Goal: Task Accomplishment & Management: Manage account settings

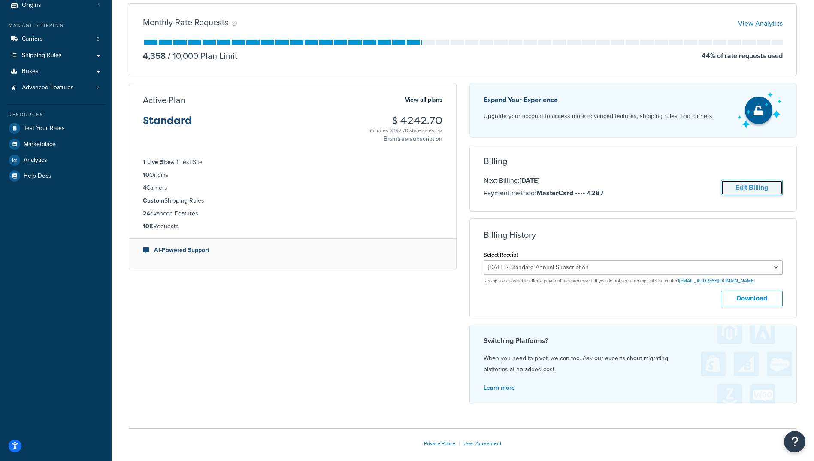
click at [734, 188] on link "Edit Billing" at bounding box center [752, 188] width 62 height 16
click at [747, 186] on link "Edit Billing" at bounding box center [752, 188] width 62 height 16
click at [742, 191] on link "Edit Billing" at bounding box center [752, 188] width 62 height 16
click at [748, 188] on link "Edit Billing" at bounding box center [752, 188] width 62 height 16
click at [740, 187] on link "Edit Billing" at bounding box center [752, 188] width 62 height 16
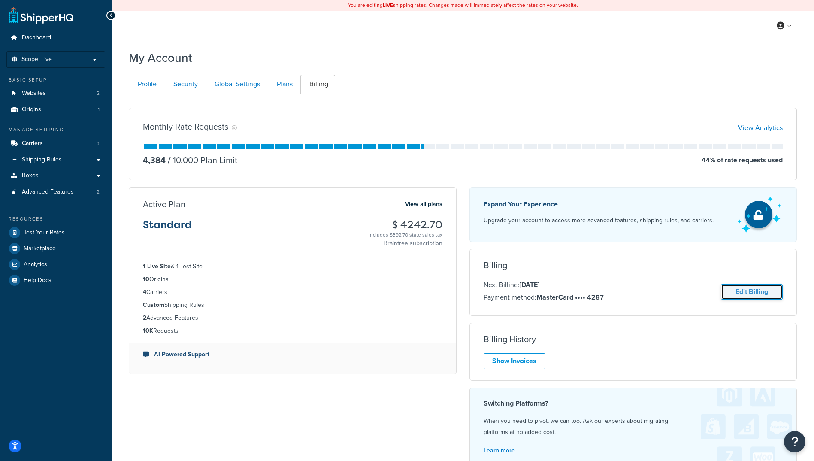
click at [744, 291] on link "Edit Billing" at bounding box center [752, 292] width 62 height 16
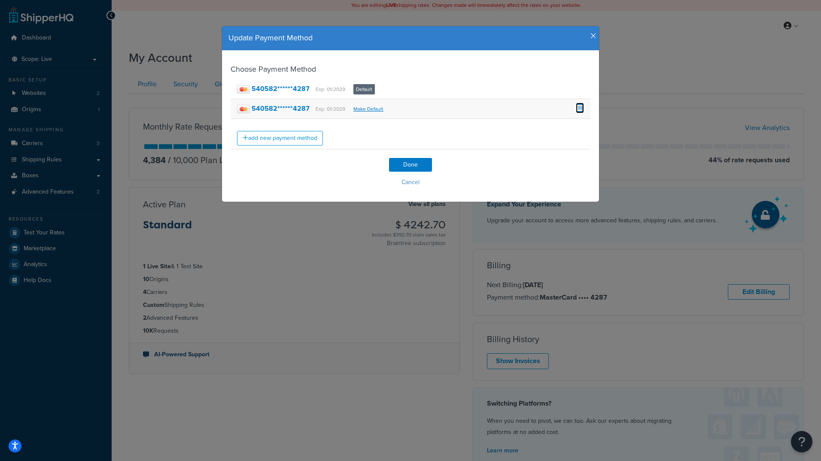
click at [576, 107] on span at bounding box center [580, 107] width 8 height 9
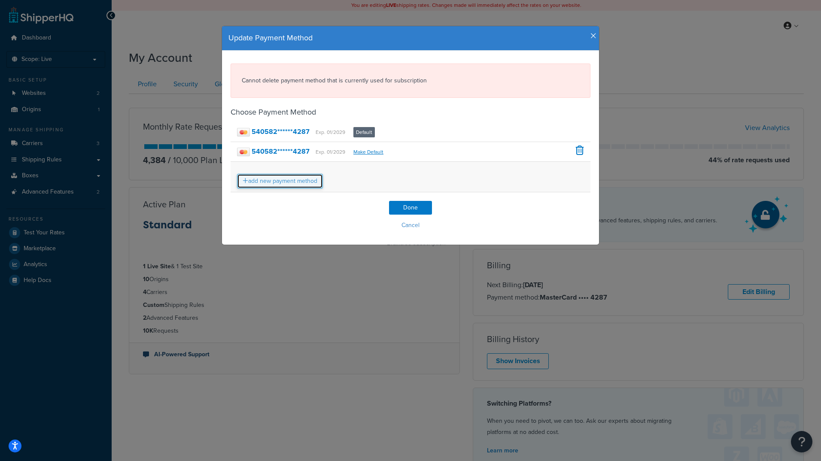
click at [280, 183] on link "add new payment method" at bounding box center [280, 181] width 86 height 15
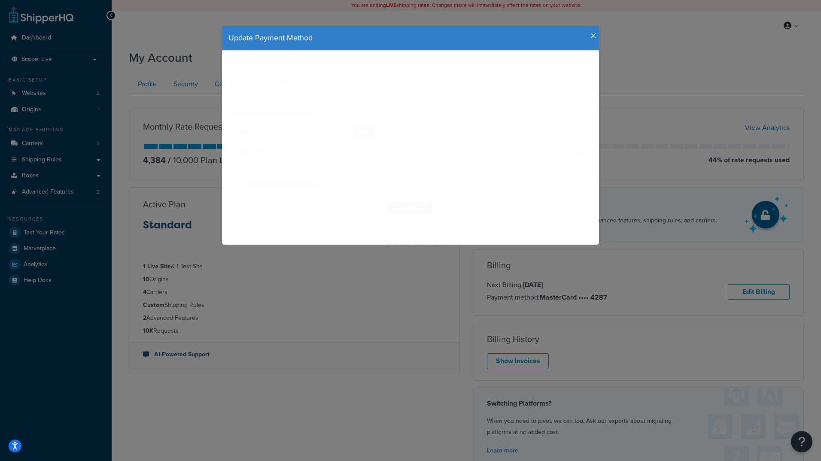
select select "WA"
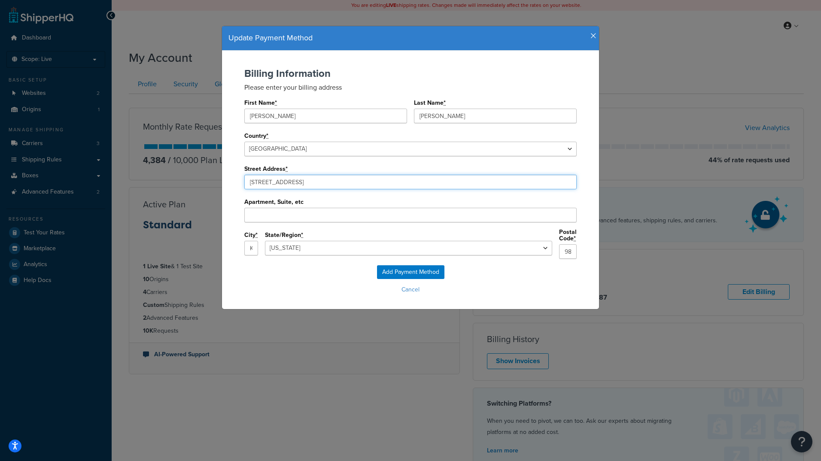
drag, startPoint x: 297, startPoint y: 180, endPoint x: 187, endPoint y: 182, distance: 109.5
click at [187, 182] on div "Update Payment Method Billing Information Please enter your billing address Fir…" at bounding box center [410, 230] width 821 height 461
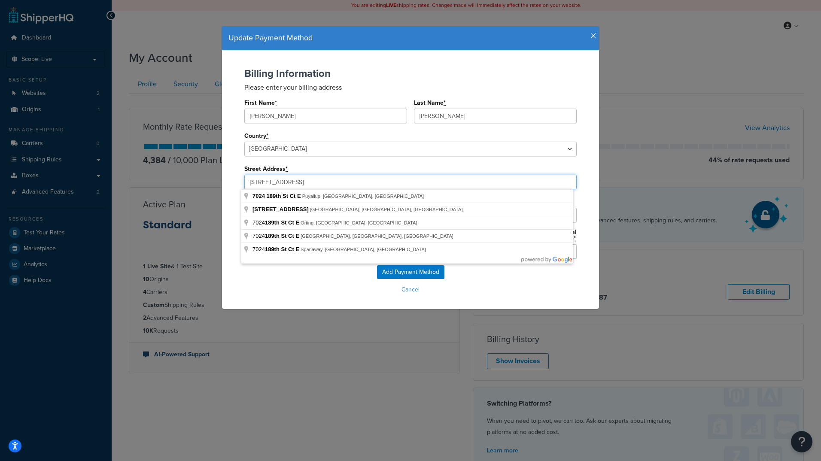
type input "7024 189th St Ct E"
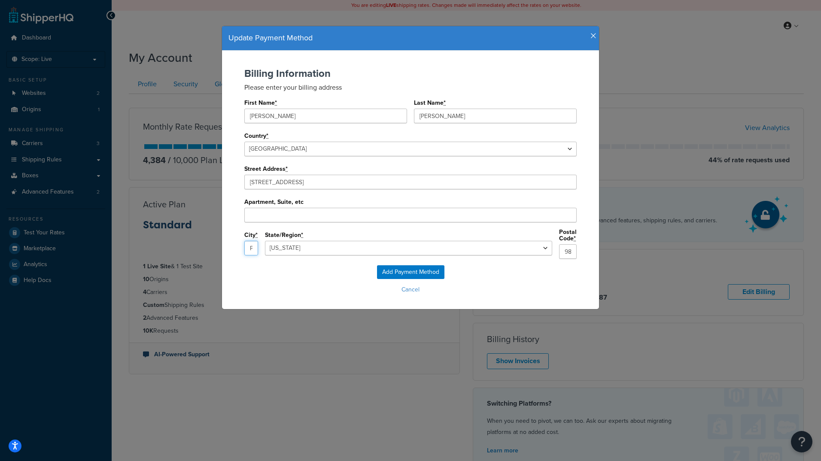
type input "Puyallup"
type input "98375"
click at [307, 274] on div "Add Payment Method Cancel" at bounding box center [411, 280] width 360 height 31
click at [306, 274] on div "Add Payment Method Cancel" at bounding box center [411, 280] width 360 height 31
click at [393, 268] on input "Add Payment Method" at bounding box center [410, 272] width 67 height 14
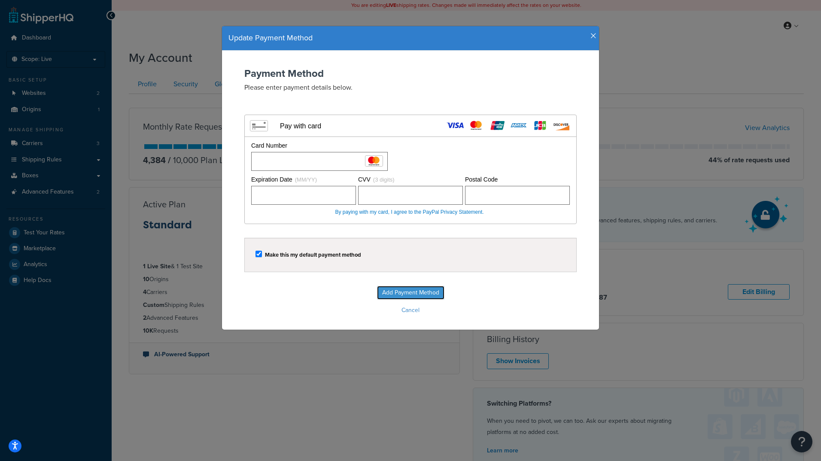
click at [403, 293] on input "Add Payment Method" at bounding box center [410, 293] width 67 height 14
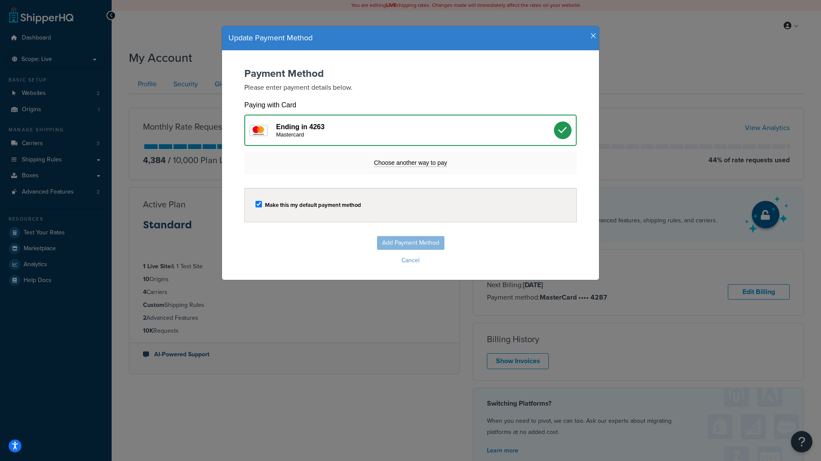
click at [333, 246] on div "Add Payment Method Cancel" at bounding box center [411, 251] width 360 height 31
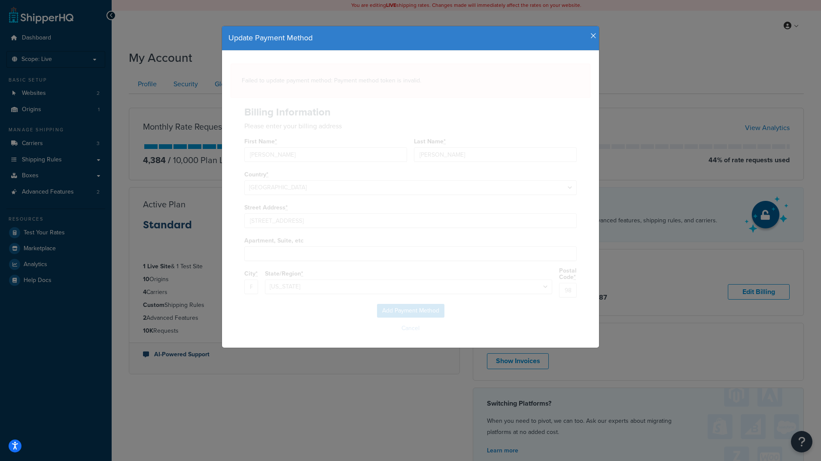
select select
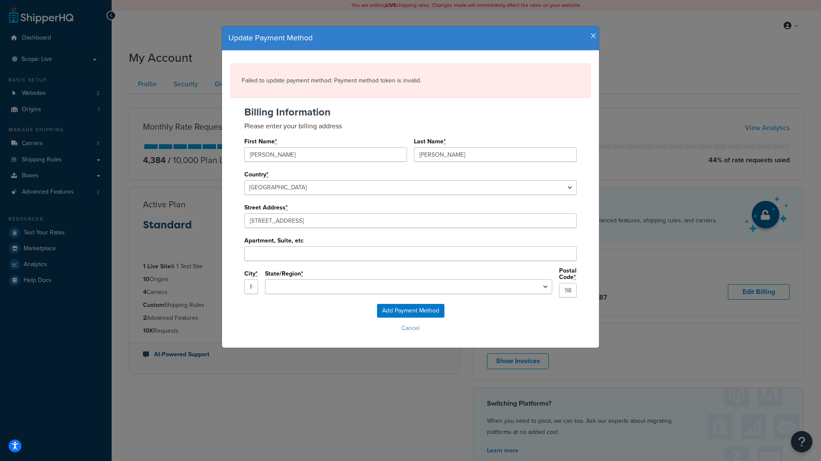
click at [480, 118] on div "Billing Information Please enter your billing address First Name * CHARLES Last…" at bounding box center [411, 204] width 360 height 197
click at [397, 307] on input "Add Payment Method" at bounding box center [410, 311] width 67 height 14
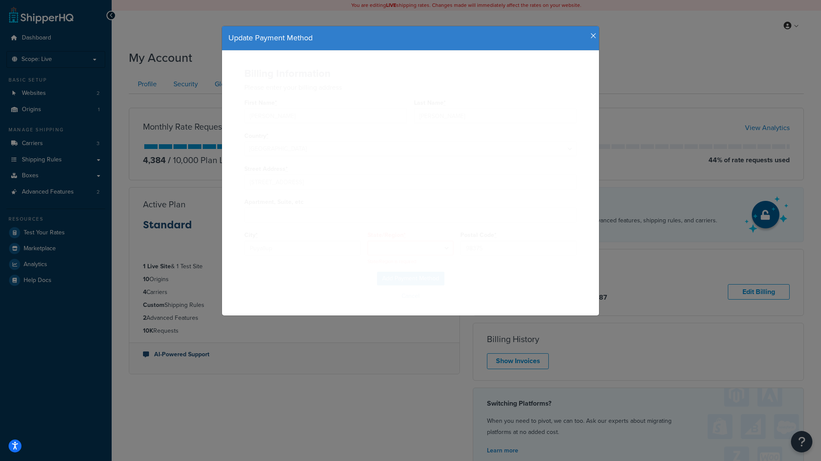
select select "WA"
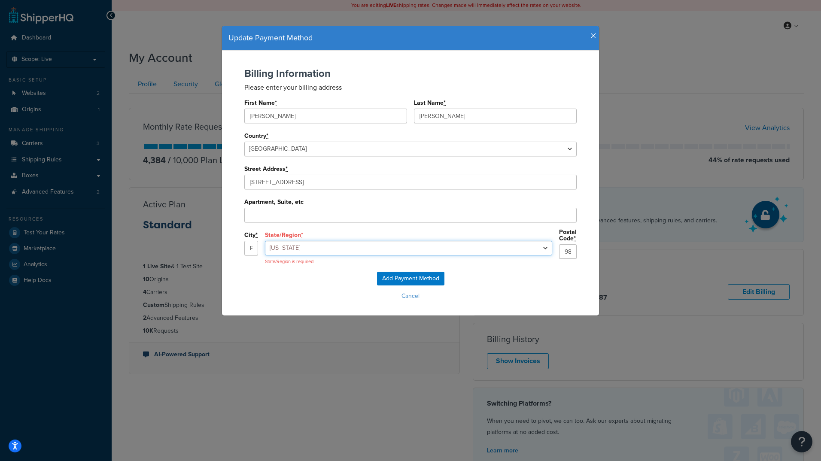
click at [358, 247] on select "Alabama Alaska Arizona Arkansas California Colorado Connecticut Delaware Florid…" at bounding box center [408, 248] width 287 height 15
click at [332, 241] on select "Alabama Alaska Arizona Arkansas California Colorado Connecticut Delaware Florid…" at bounding box center [408, 248] width 287 height 15
click at [397, 276] on input "Add Payment Method" at bounding box center [410, 279] width 67 height 14
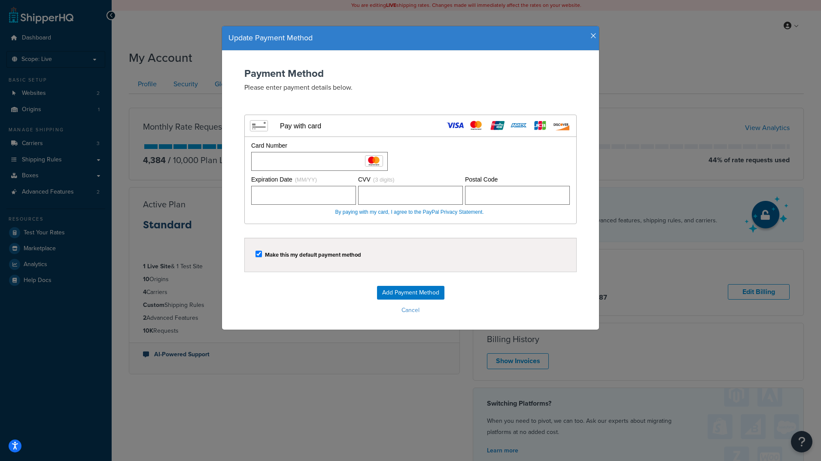
click at [283, 292] on div "Add Payment Method Cancel" at bounding box center [411, 301] width 360 height 31
drag, startPoint x: 393, startPoint y: 293, endPoint x: 387, endPoint y: 294, distance: 5.6
click at [393, 293] on input "Add Payment Method" at bounding box center [410, 293] width 67 height 14
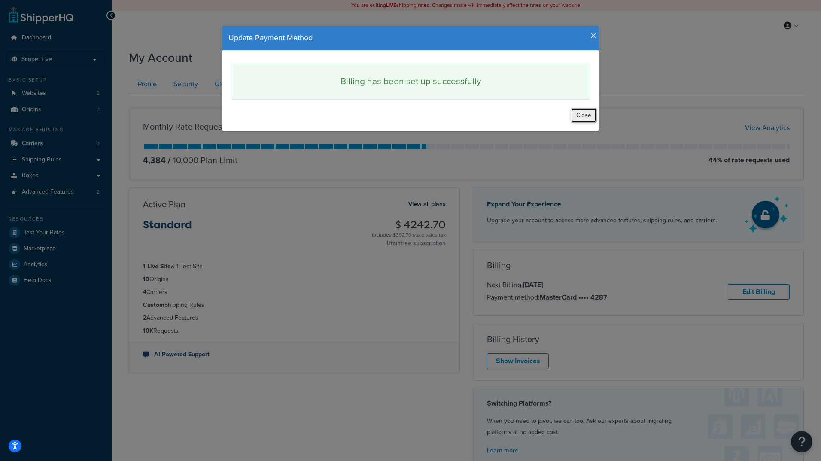
click at [576, 114] on button "Close" at bounding box center [583, 115] width 26 height 15
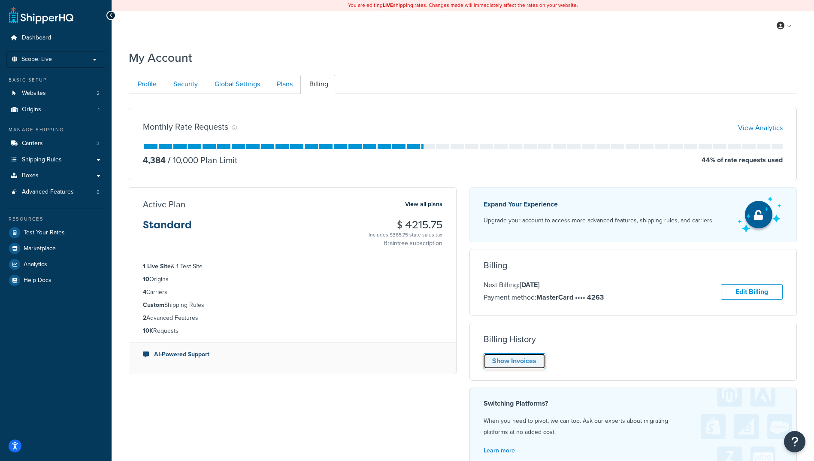
click at [517, 363] on link "Show Invoices" at bounding box center [515, 361] width 62 height 16
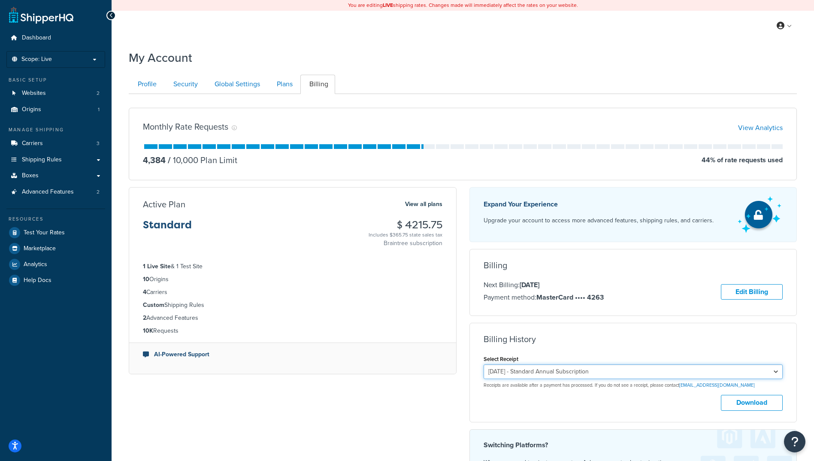
click at [610, 373] on select "[DATE] - Standard Annual Subscription [DATE] - Standard Annual Subscription [DA…" at bounding box center [634, 371] width 300 height 15
click at [388, 396] on div "Monthly Rate Requests View Analytics 4,384 / 10,000 Plan Limit 44 % of rate req…" at bounding box center [462, 308] width 681 height 415
